Goal: Check status: Check status

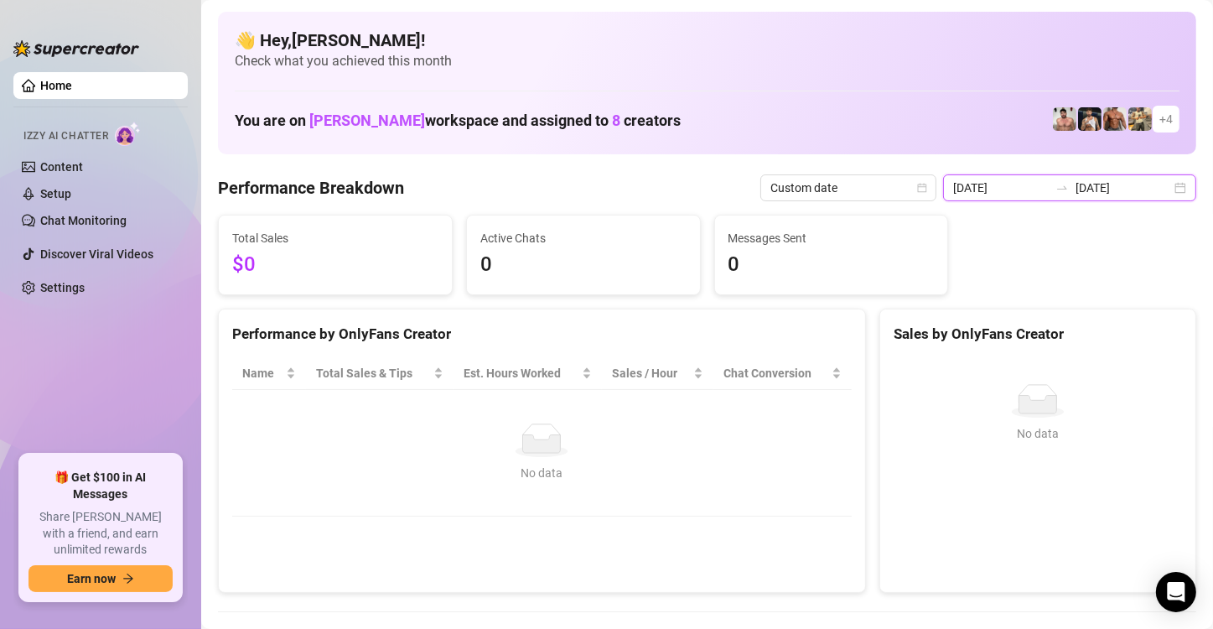
click at [1012, 194] on input "[DATE]" at bounding box center [1001, 188] width 96 height 18
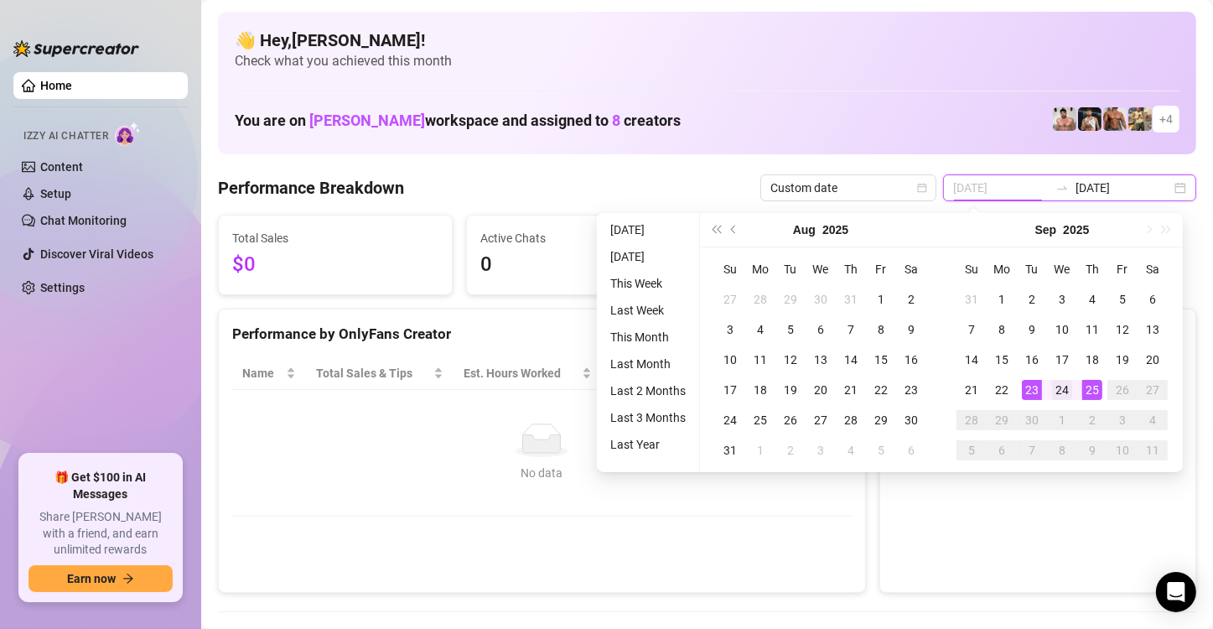
type input "[DATE]"
click at [1055, 386] on div "24" at bounding box center [1062, 390] width 20 height 20
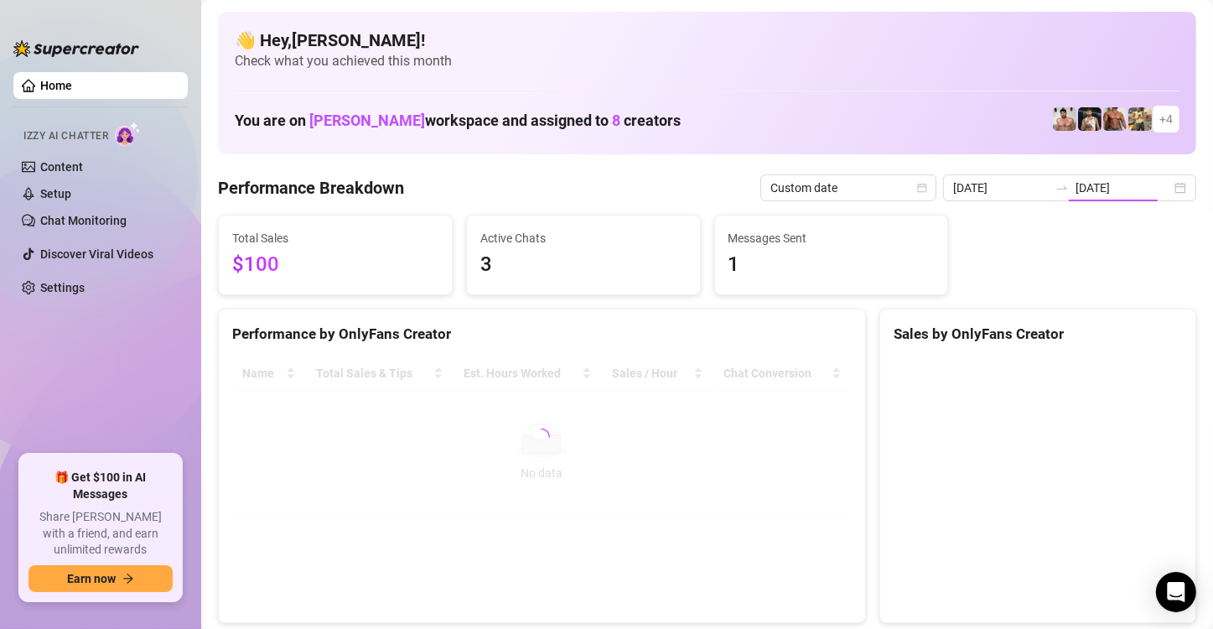
type input "[DATE]"
click at [1076, 188] on input "[DATE]" at bounding box center [1124, 188] width 96 height 18
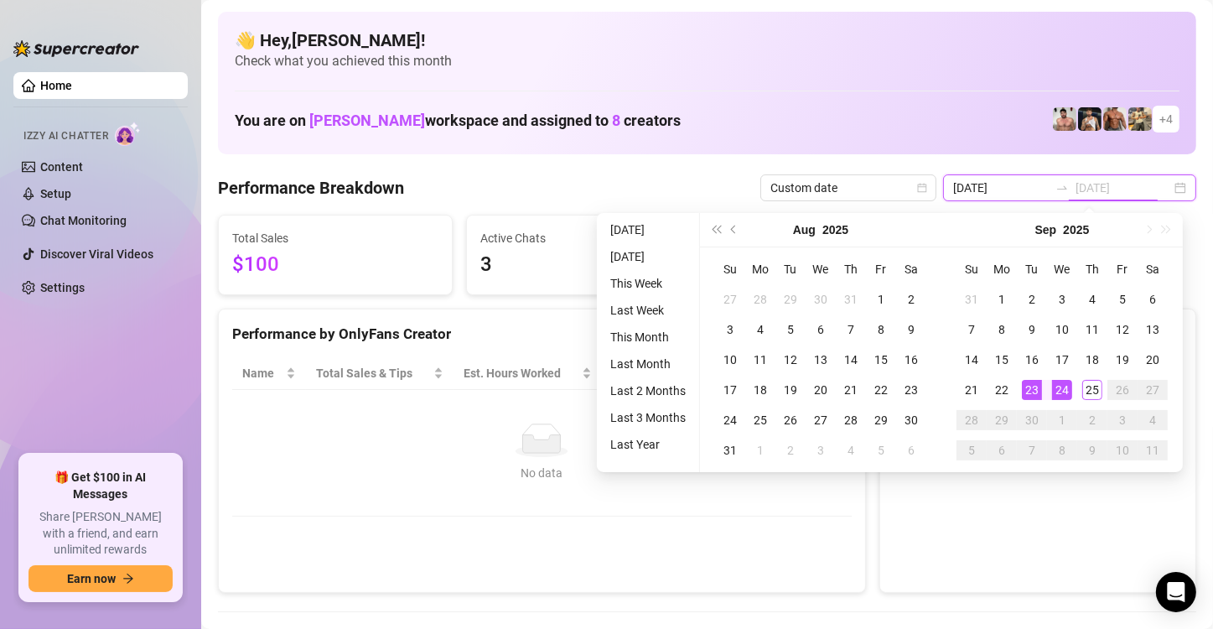
type input "[DATE]"
click at [1032, 386] on div "23" at bounding box center [1032, 390] width 20 height 20
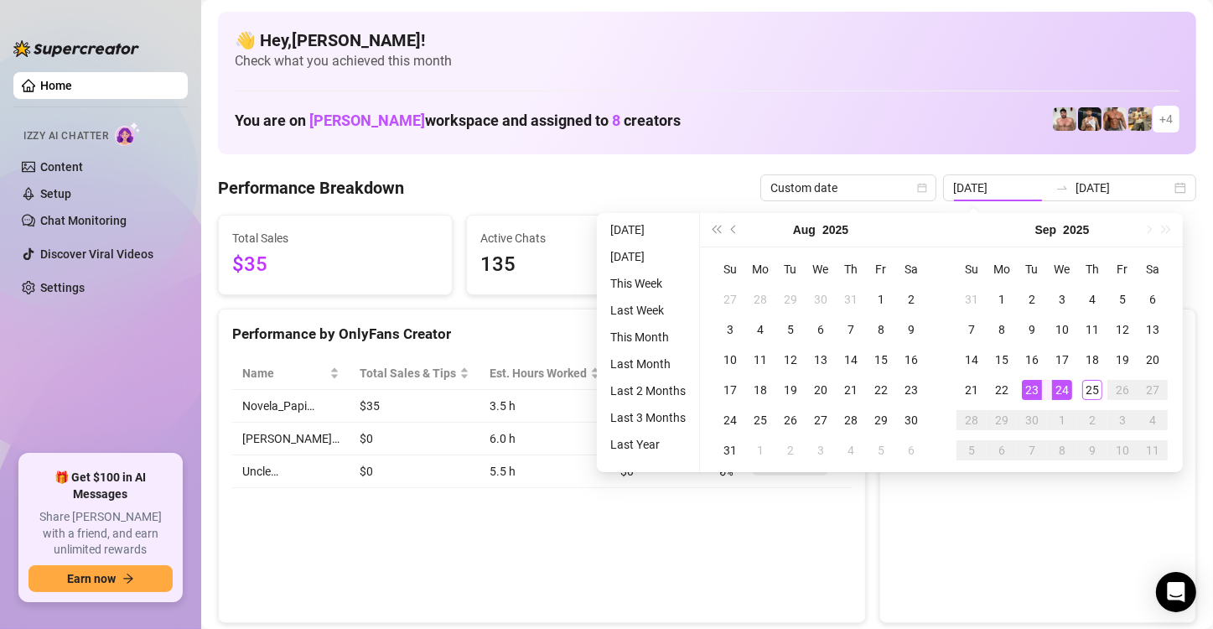
type input "[DATE]"
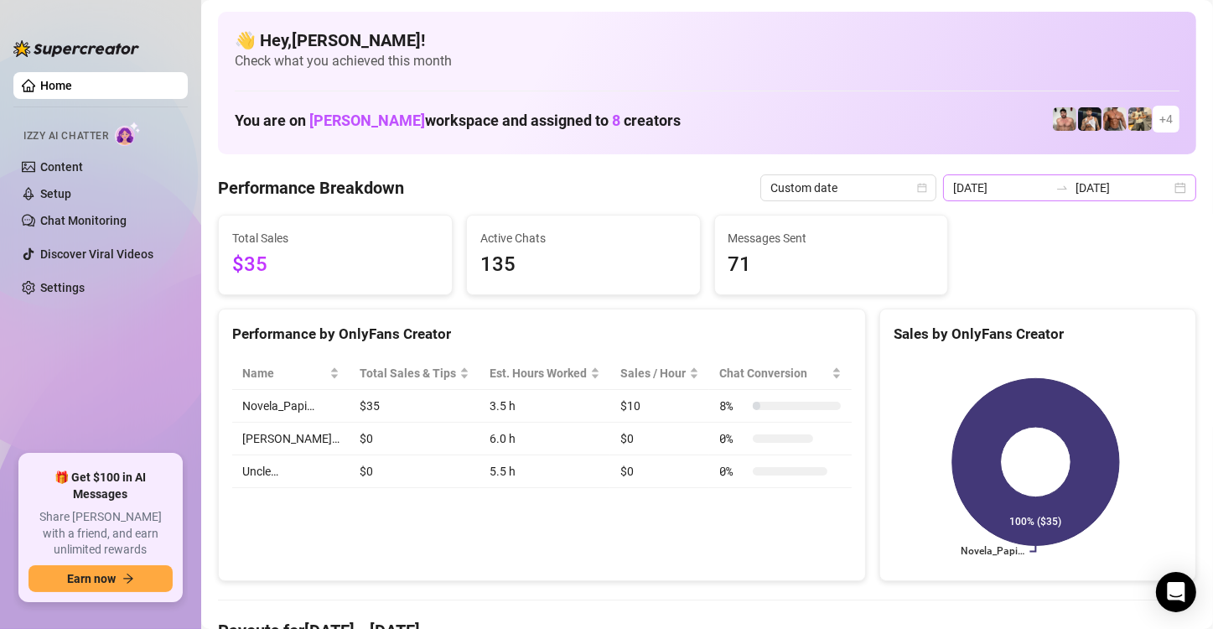
click at [1061, 189] on icon "swap-right" at bounding box center [1061, 187] width 13 height 13
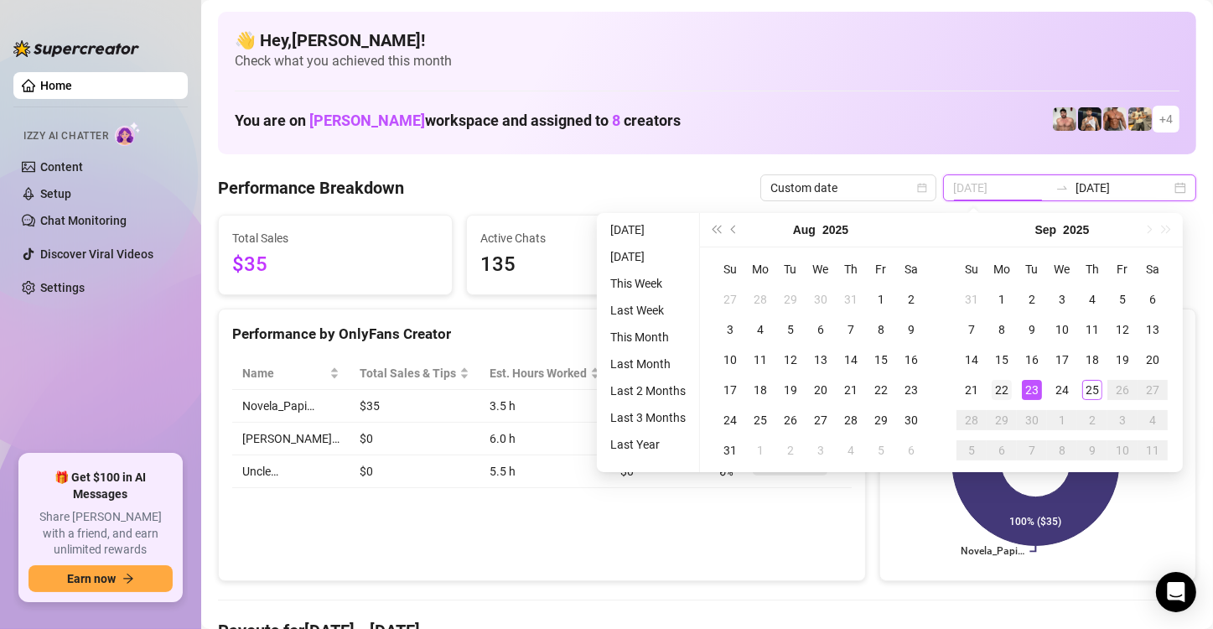
type input "[DATE]"
click at [1007, 393] on div "22" at bounding box center [1002, 390] width 20 height 20
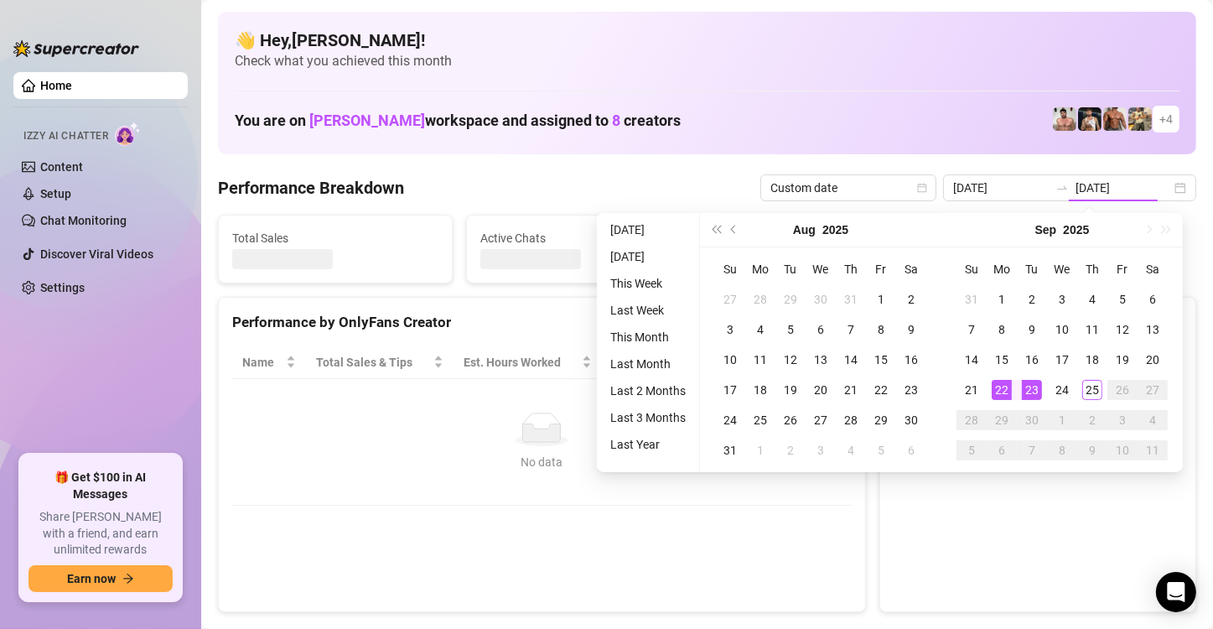
type input "[DATE]"
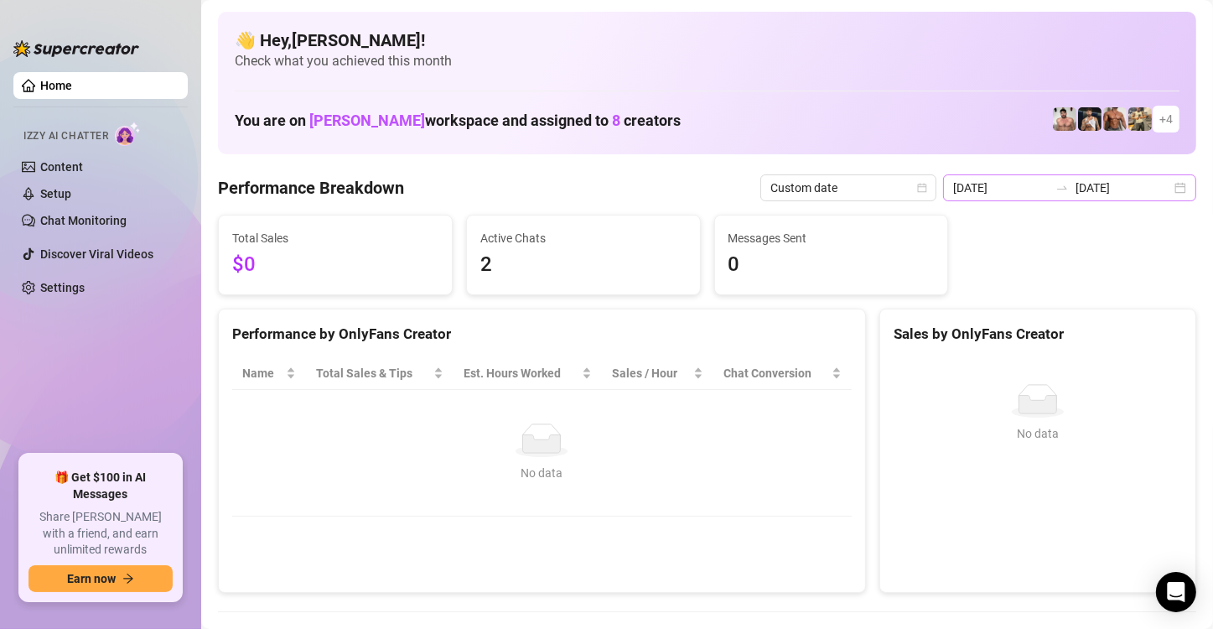
click at [1066, 188] on div at bounding box center [1062, 187] width 27 height 13
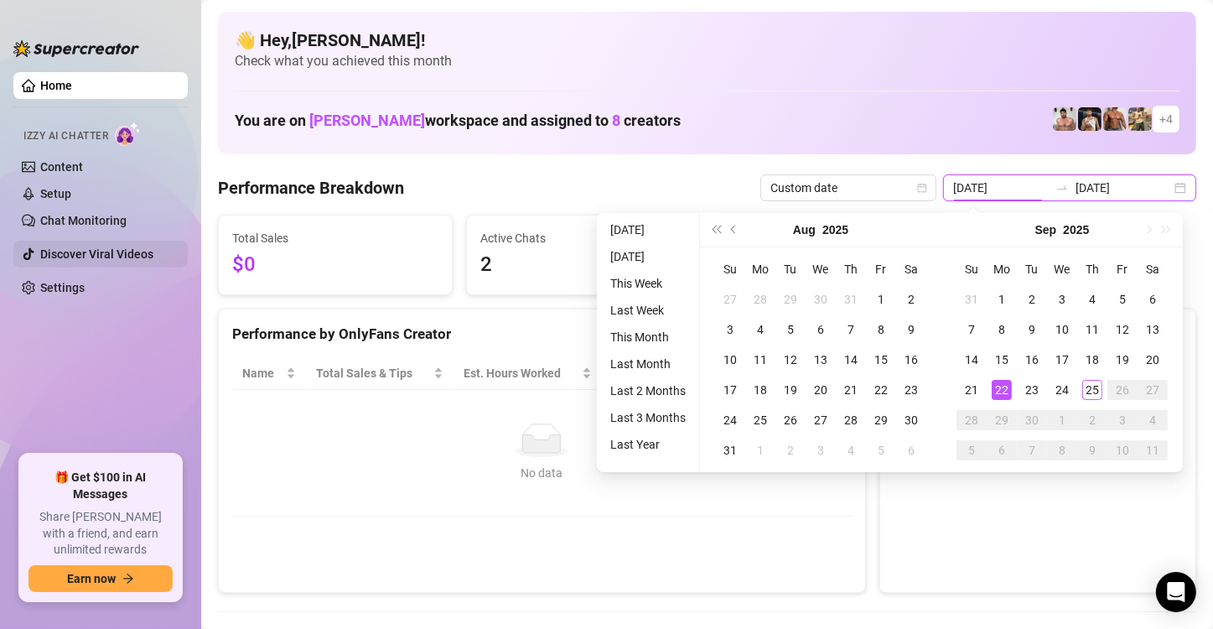
type input "[DATE]"
